Goal: Transaction & Acquisition: Purchase product/service

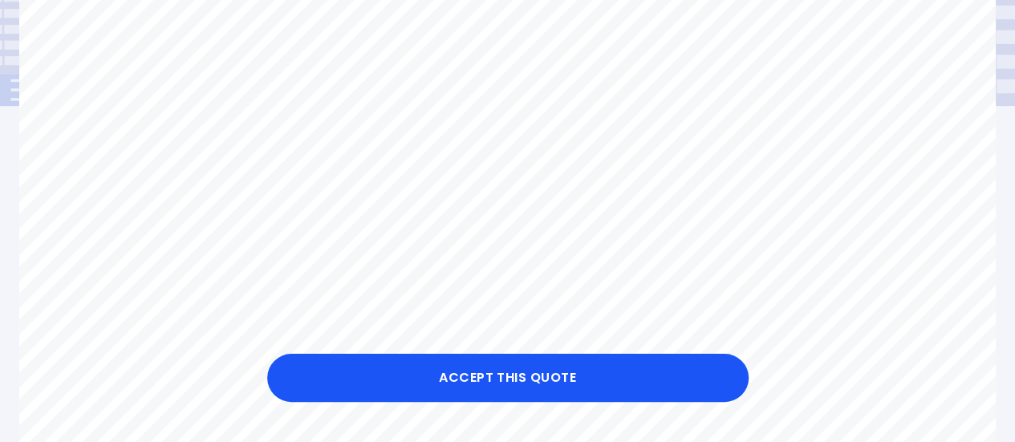
scroll to position [481, 0]
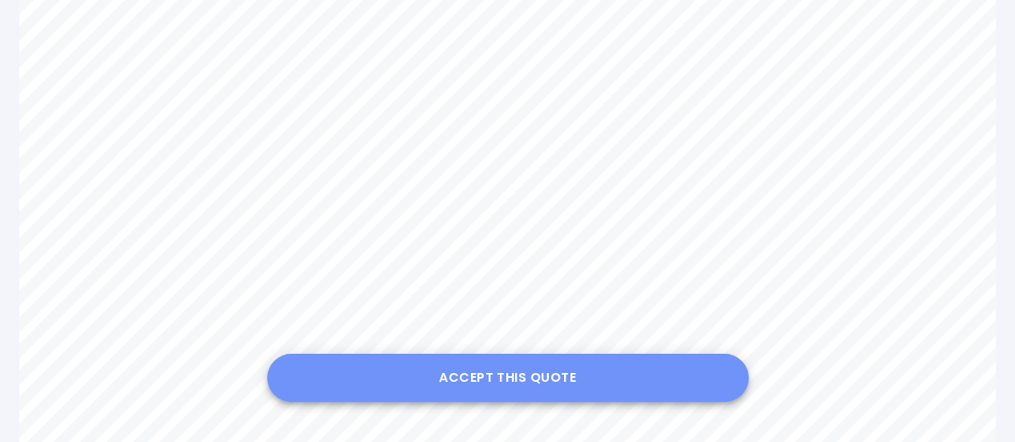
click at [552, 381] on button "Accept this Quote" at bounding box center [507, 378] width 481 height 48
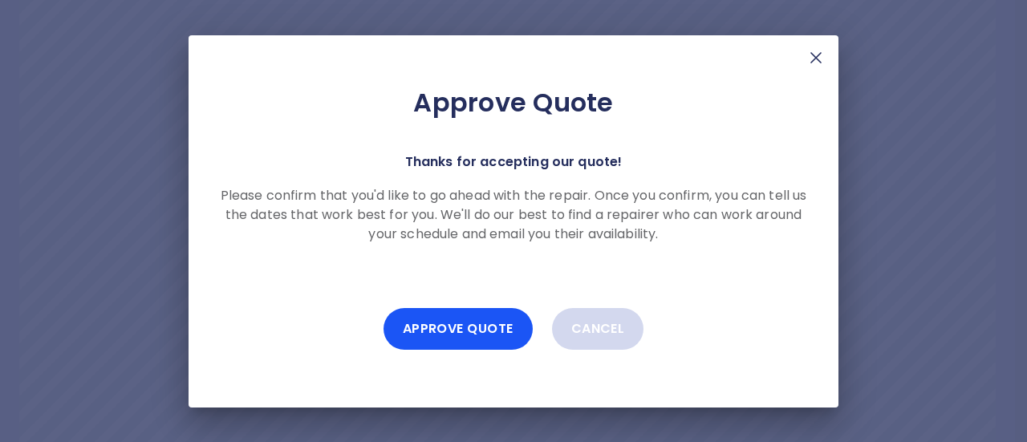
click at [586, 322] on button "Cancel" at bounding box center [598, 329] width 92 height 42
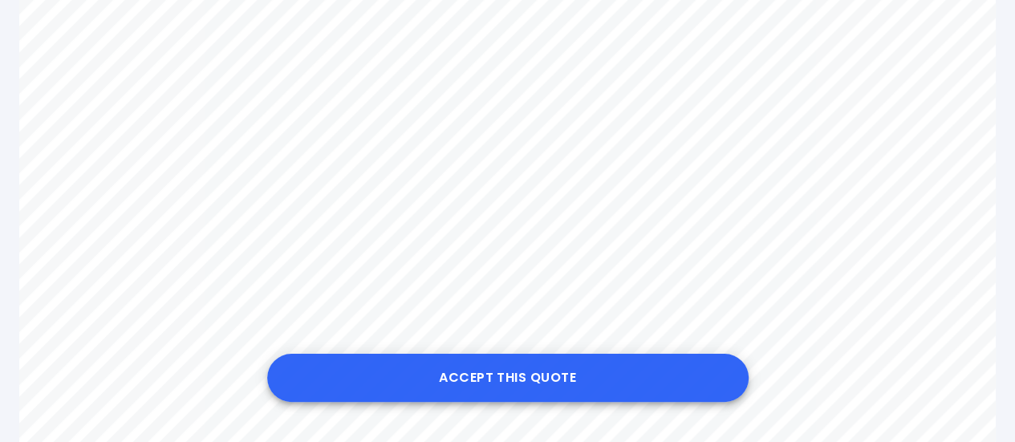
click at [465, 370] on button "Accept this Quote" at bounding box center [507, 378] width 481 height 48
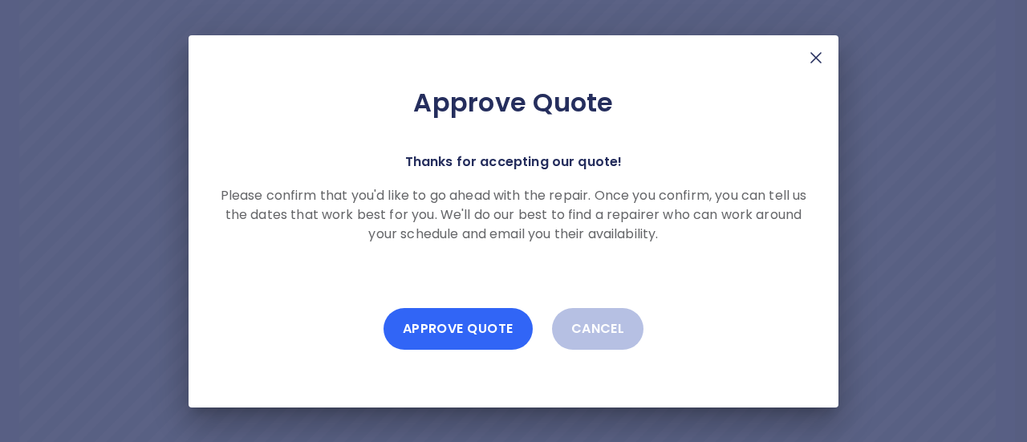
click at [467, 331] on button "Approve Quote" at bounding box center [458, 329] width 149 height 42
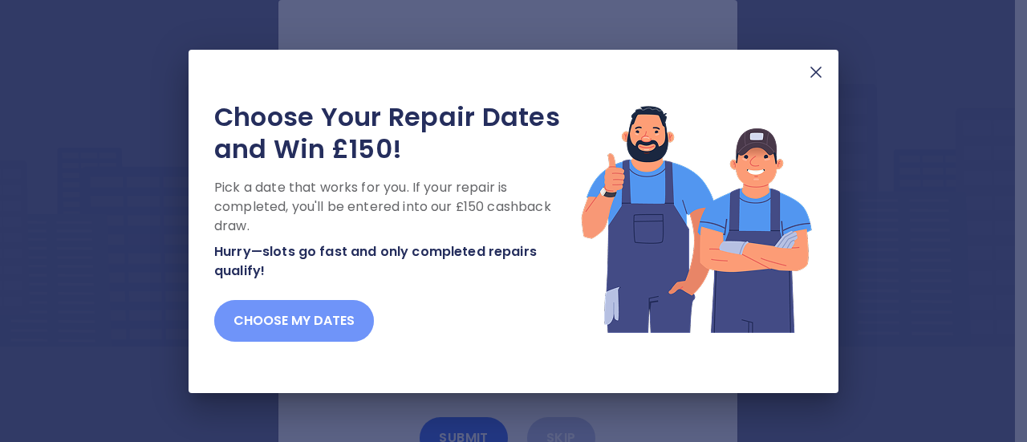
click at [297, 309] on button "Choose my dates" at bounding box center [294, 321] width 160 height 42
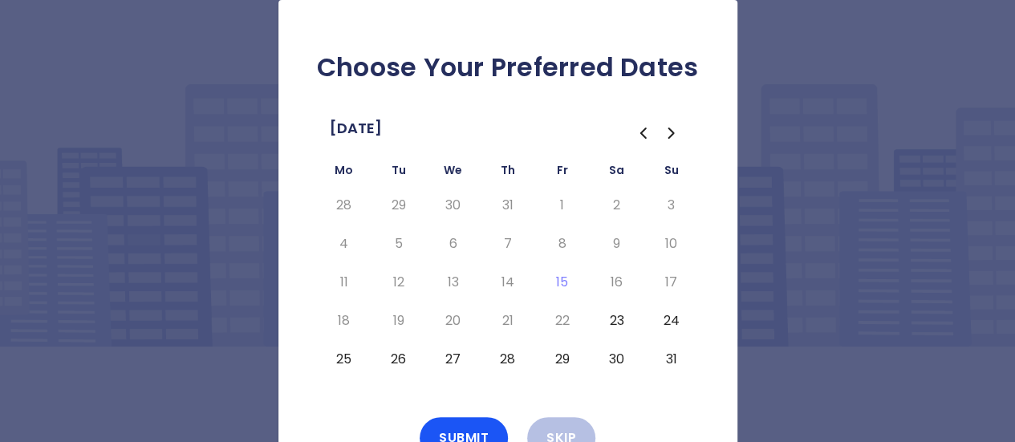
click at [395, 359] on button "26" at bounding box center [398, 360] width 29 height 26
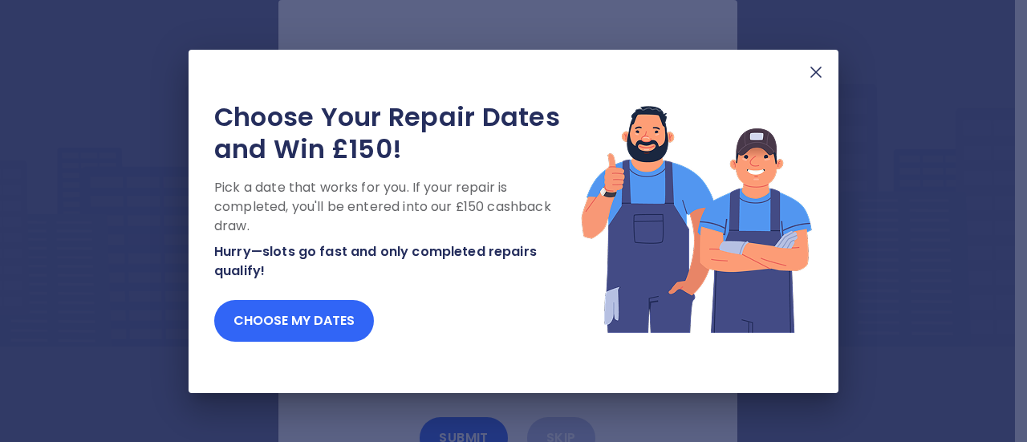
drag, startPoint x: 286, startPoint y: 326, endPoint x: 299, endPoint y: 330, distance: 13.4
click at [289, 326] on button "Choose my dates" at bounding box center [294, 321] width 160 height 42
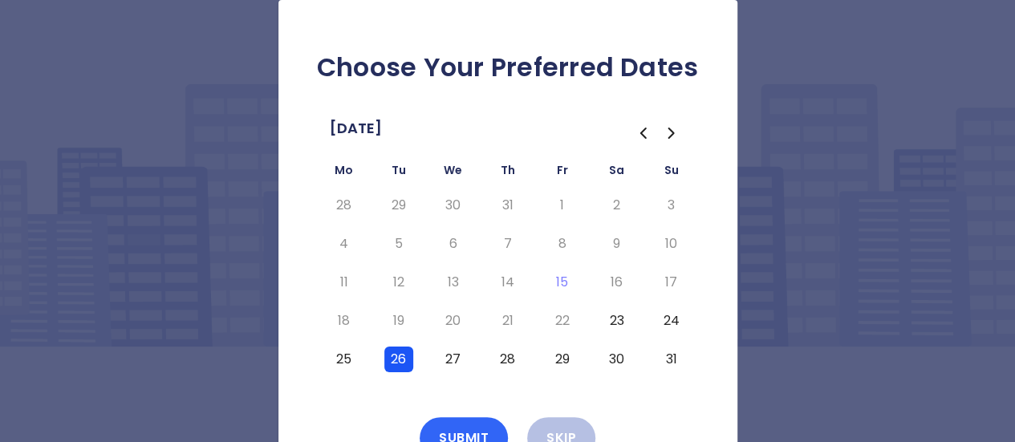
click at [459, 424] on button "Submit" at bounding box center [464, 438] width 88 height 42
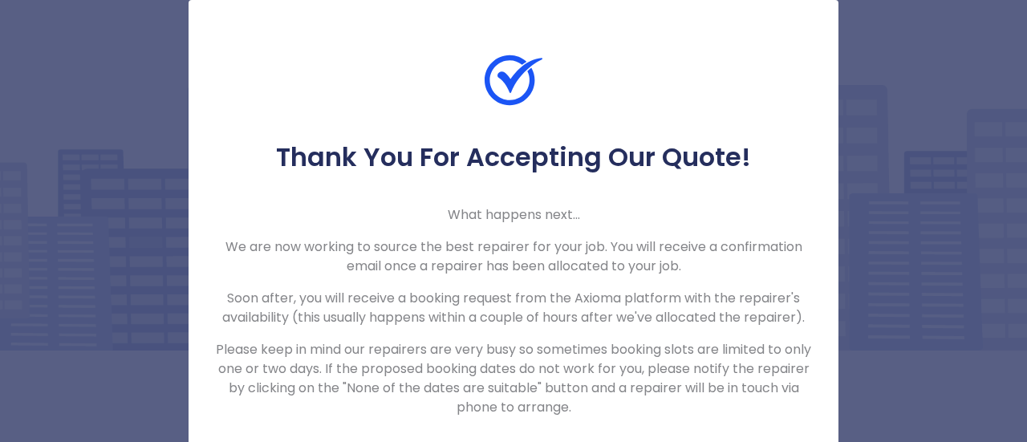
scroll to position [26, 0]
